Goal: Register for event/course

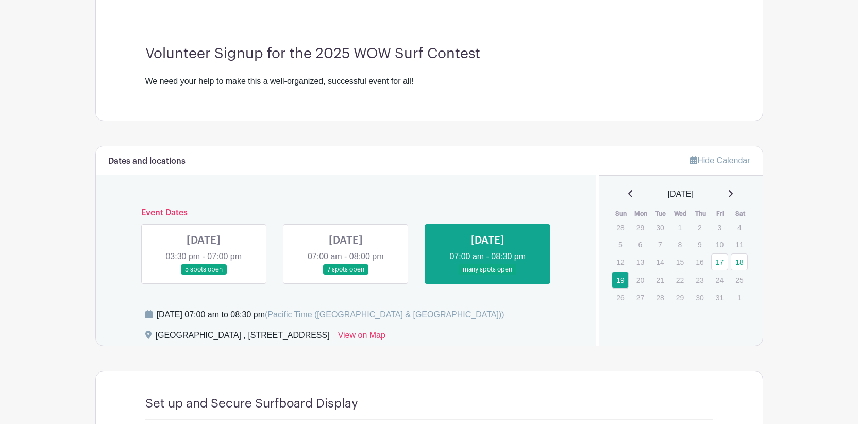
scroll to position [277, 0]
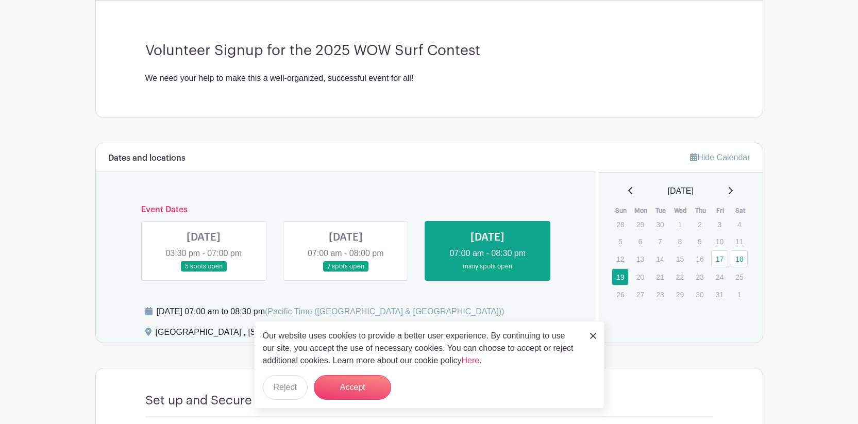
click at [594, 331] on link at bounding box center [593, 335] width 6 height 12
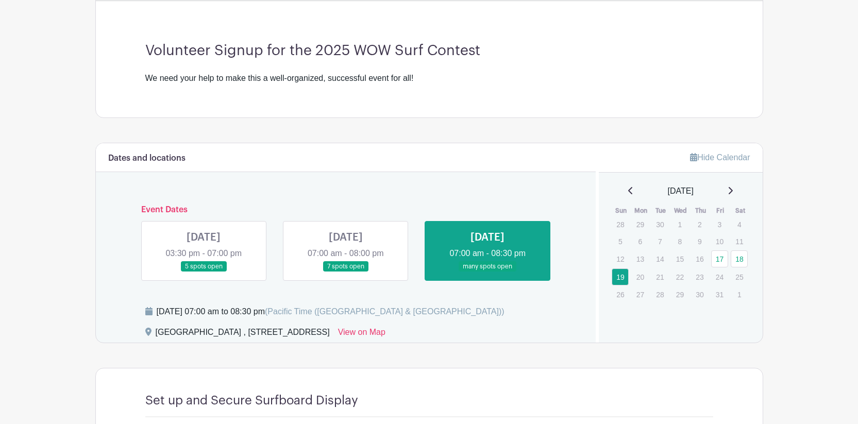
click at [488, 272] on link at bounding box center [488, 272] width 0 height 0
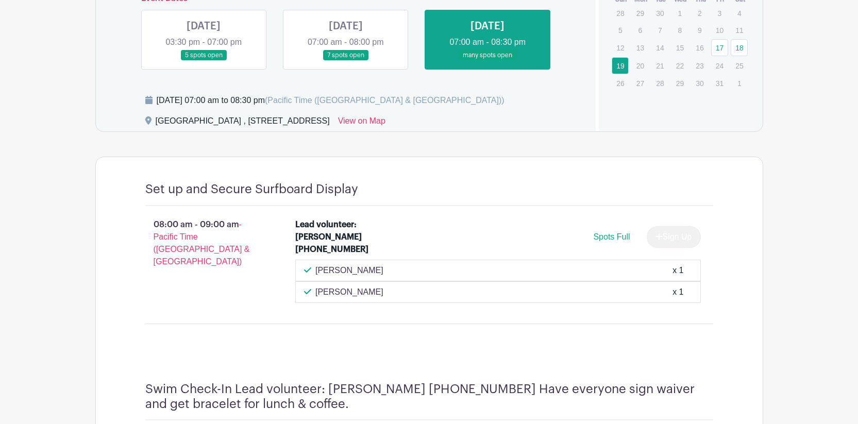
scroll to position [491, 0]
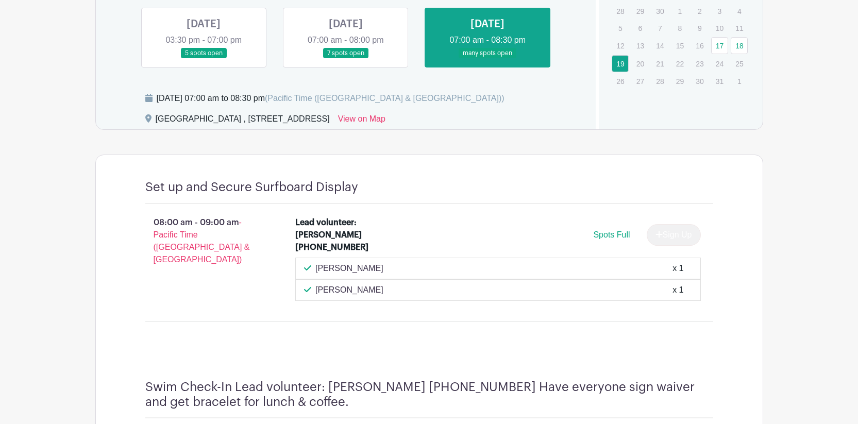
click at [346, 59] on link at bounding box center [346, 59] width 0 height 0
click at [488, 59] on link at bounding box center [488, 59] width 0 height 0
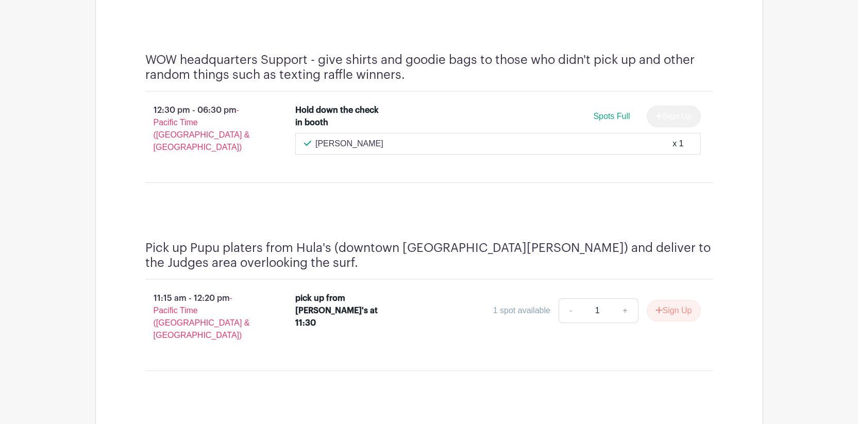
scroll to position [1133, 0]
click at [621, 298] on link "+" at bounding box center [625, 309] width 26 height 25
click at [603, 269] on div "Pick up Pupu platers from Hula's (downtown [GEOGRAPHIC_DATA][PERSON_NAME]) and …" at bounding box center [429, 259] width 568 height 39
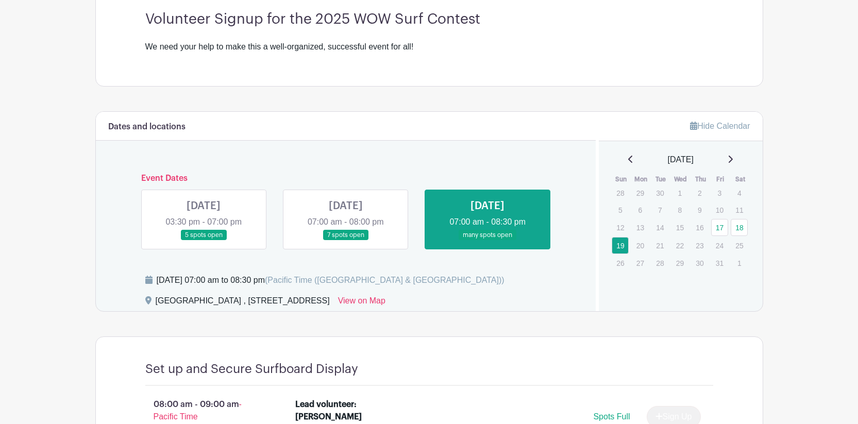
scroll to position [325, 0]
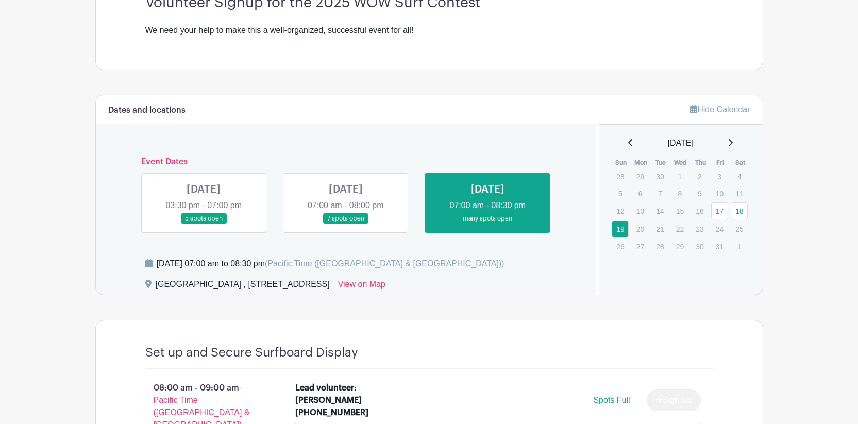
click at [488, 224] on link at bounding box center [488, 224] width 0 height 0
click at [717, 208] on link "17" at bounding box center [719, 211] width 17 height 17
click at [722, 208] on link "17" at bounding box center [719, 211] width 17 height 17
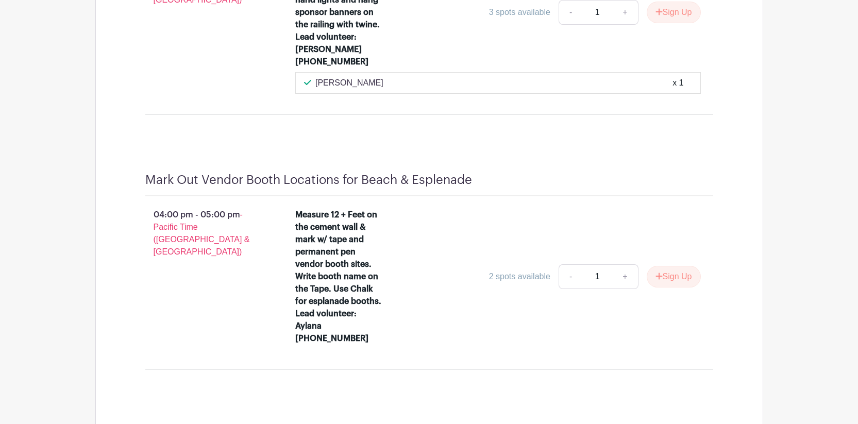
scroll to position [926, 0]
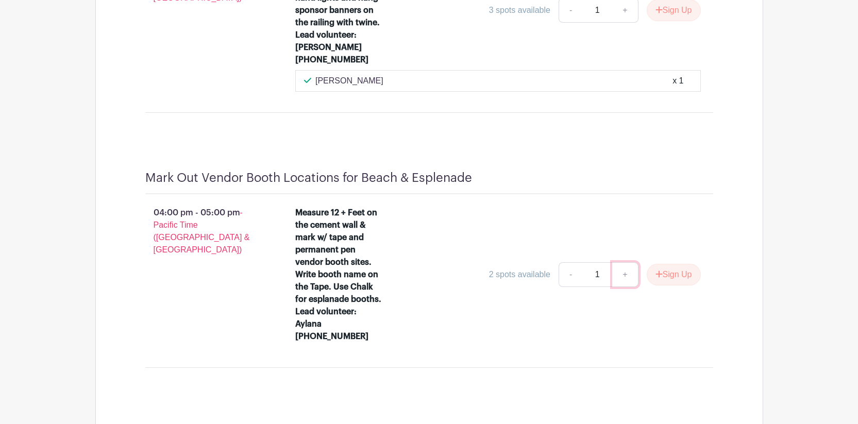
click at [626, 262] on link "+" at bounding box center [625, 274] width 26 height 25
click at [568, 262] on link "-" at bounding box center [571, 274] width 24 height 25
type input "1"
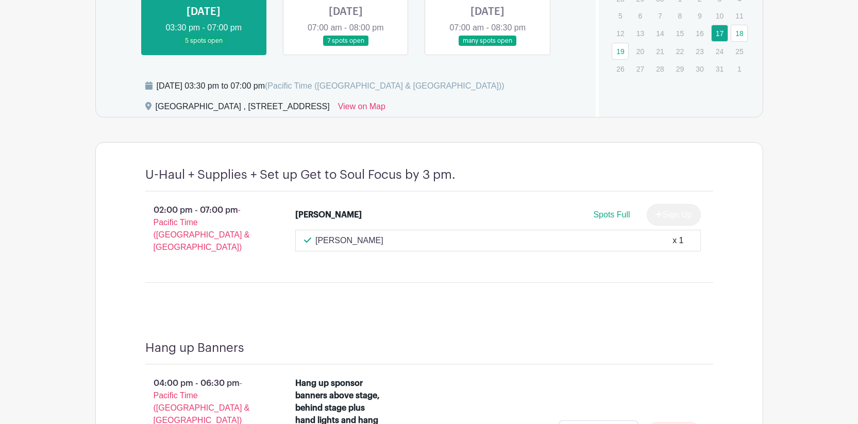
scroll to position [422, 0]
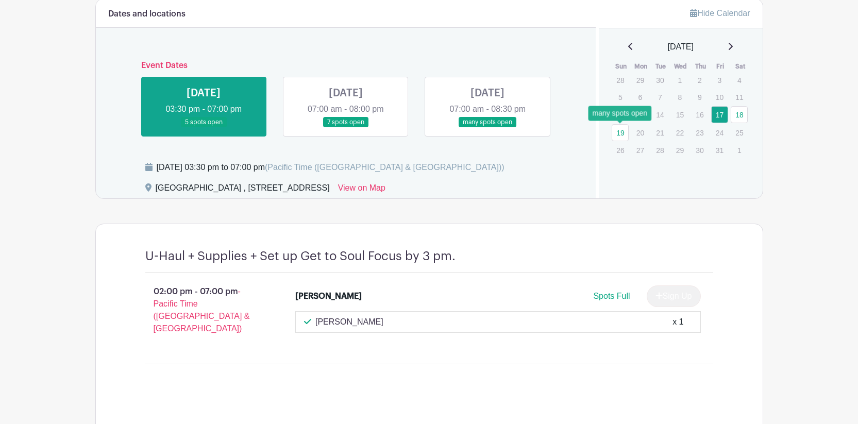
click at [616, 134] on link "19" at bounding box center [620, 132] width 17 height 17
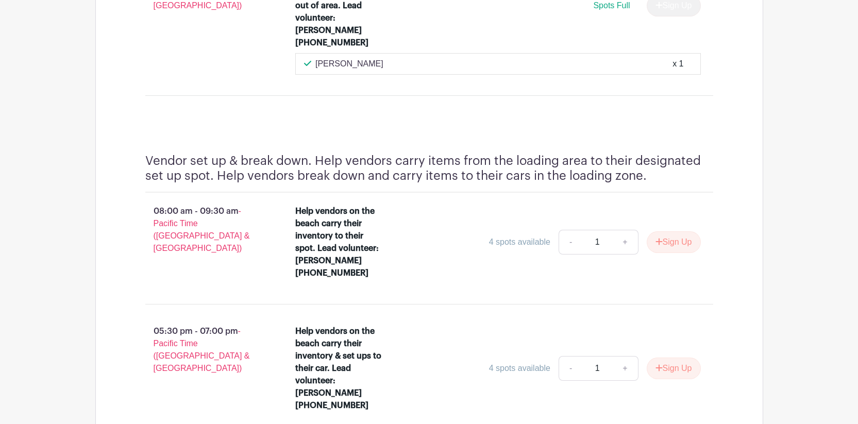
scroll to position [3145, 0]
click at [621, 230] on link "+" at bounding box center [625, 242] width 26 height 25
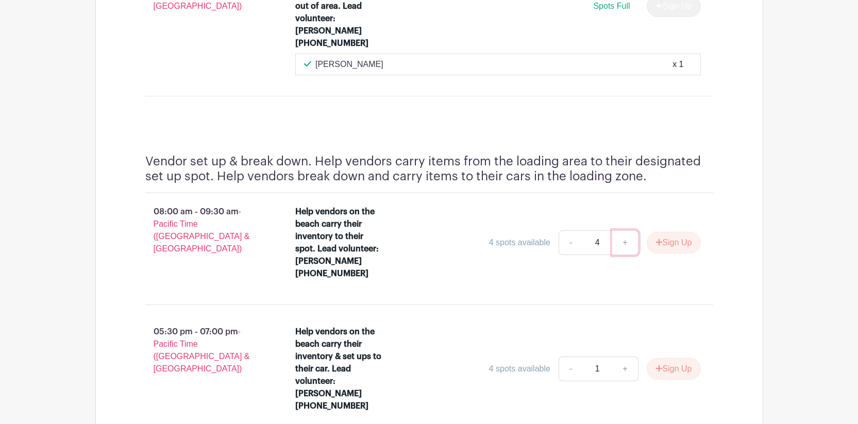
click at [621, 230] on link "+" at bounding box center [625, 242] width 26 height 25
click at [561, 230] on link "-" at bounding box center [571, 242] width 24 height 25
type input "1"
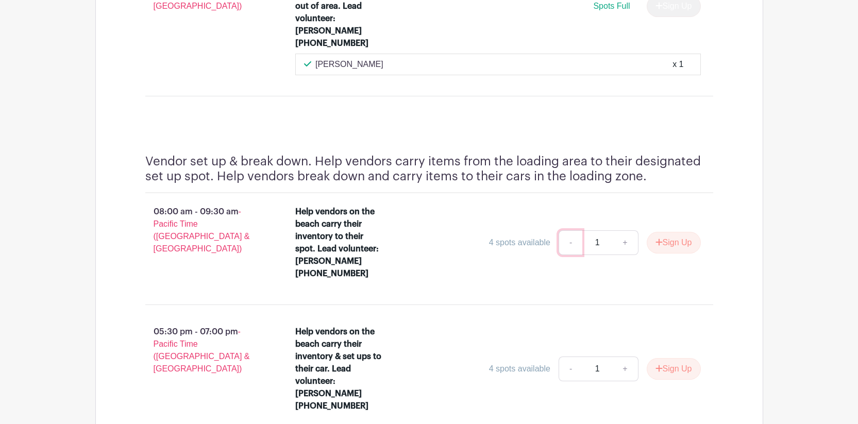
click at [561, 230] on link "-" at bounding box center [571, 242] width 24 height 25
click at [518, 193] on div "08:00 am - 09:30 am - Pacific Time ([GEOGRAPHIC_DATA] & [GEOGRAPHIC_DATA]) Help…" at bounding box center [429, 244] width 617 height 103
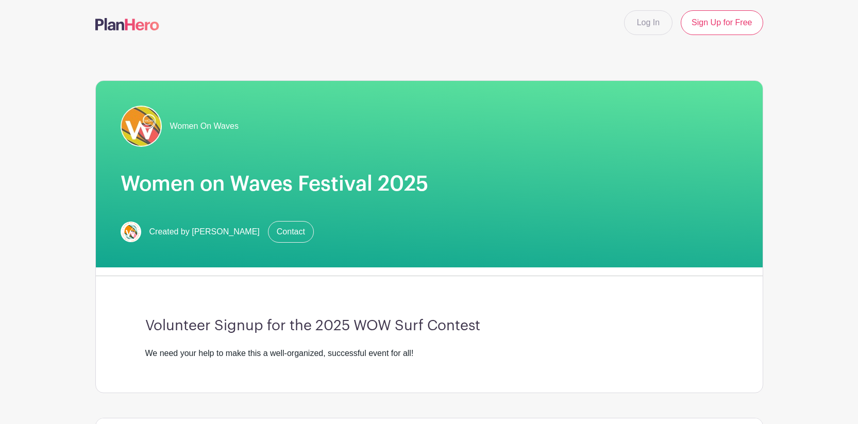
scroll to position [0, 0]
